Goal: Task Accomplishment & Management: Use online tool/utility

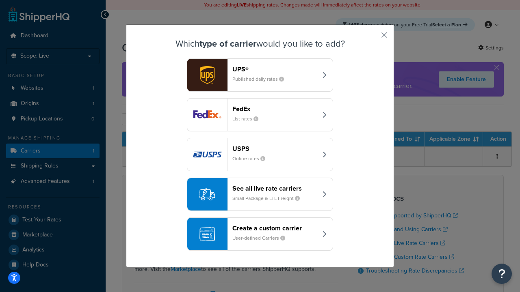
click at [260, 234] on div "Create a custom carrier User-defined Carriers" at bounding box center [274, 234] width 85 height 19
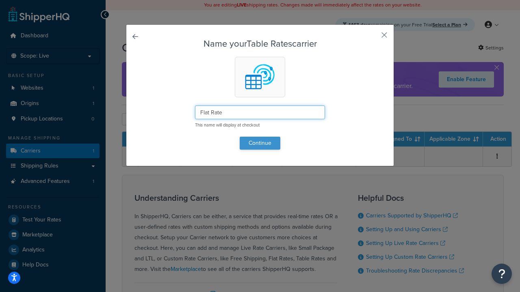
type input "Flat Rate"
click at [260, 143] on button "Continue" at bounding box center [260, 143] width 41 height 13
